Goal: Find specific page/section: Find specific page/section

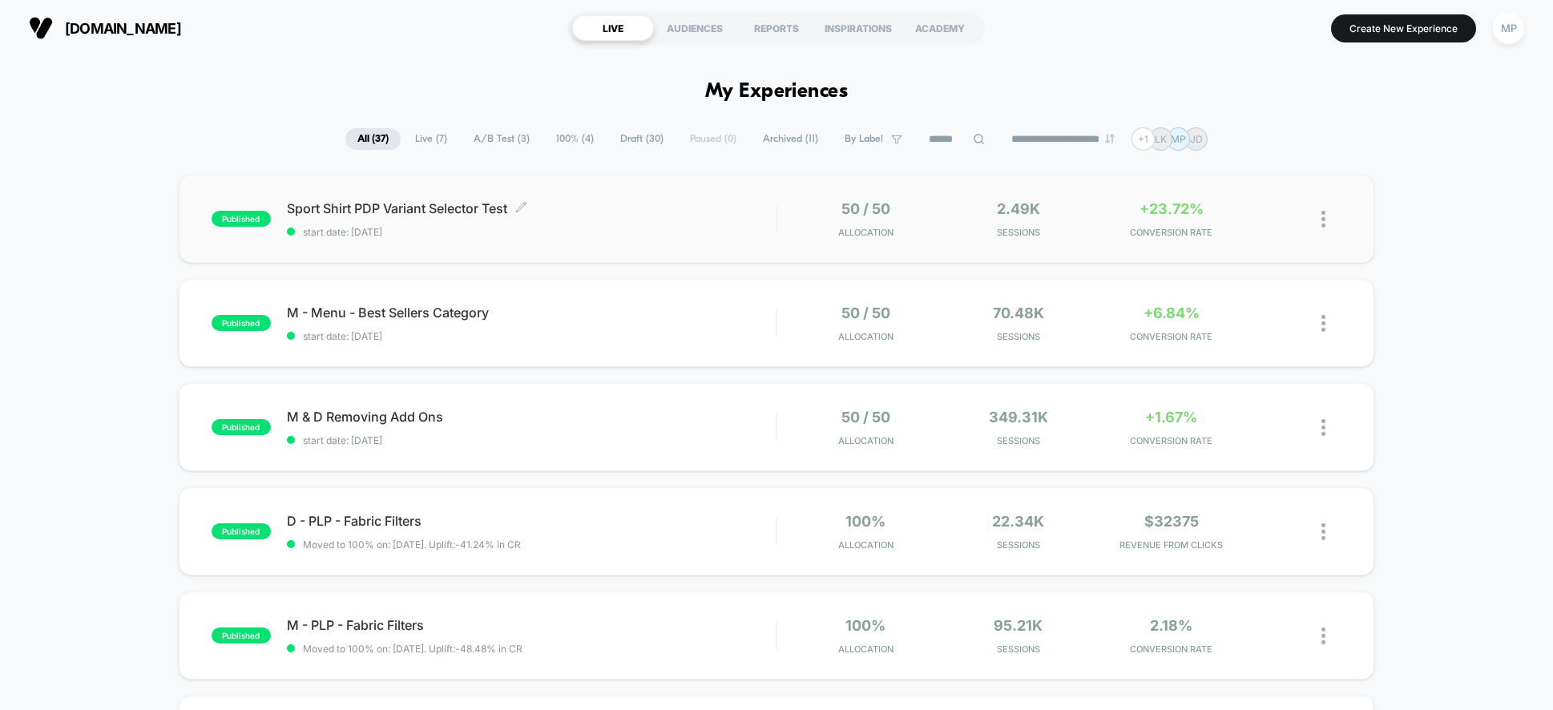
click at [683, 224] on div "Sport Shirt PDP Variant Selector Test Click to edit experience details Click to…" at bounding box center [531, 219] width 489 height 38
